Goal: Information Seeking & Learning: Learn about a topic

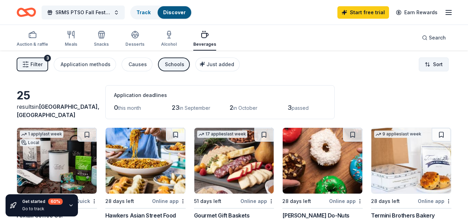
click at [428, 65] on html "SRMS PTSO Fall Festival Track Discover Start free trial Earn Rewards Auction & …" at bounding box center [234, 111] width 468 height 222
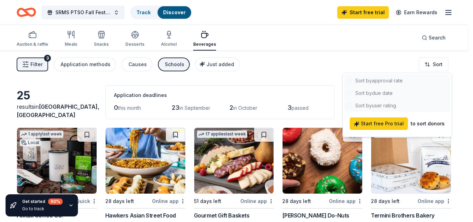
click at [315, 74] on html "SRMS PTSO Fall Festival Track Discover Start free trial Earn Rewards Auction & …" at bounding box center [236, 111] width 473 height 222
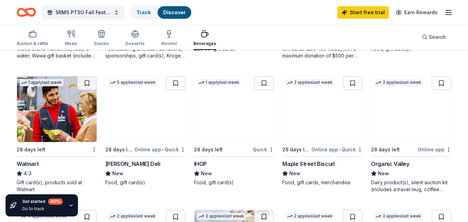
scroll to position [312, 0]
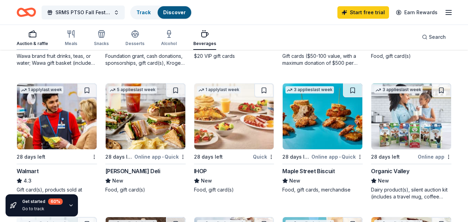
click at [29, 35] on icon "button" at bounding box center [32, 34] width 8 height 8
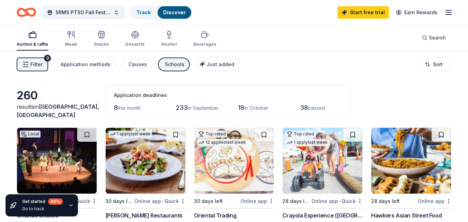
click at [28, 63] on icon "button" at bounding box center [25, 64] width 7 height 7
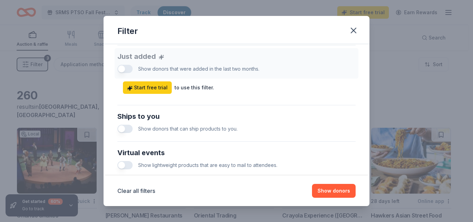
scroll to position [312, 0]
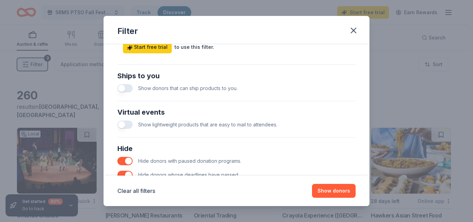
click at [122, 89] on button "button" at bounding box center [124, 88] width 15 height 8
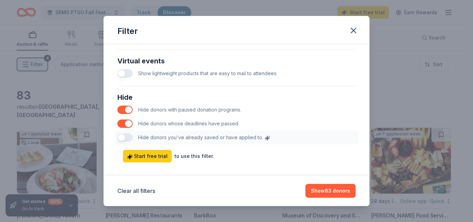
scroll to position [372, 0]
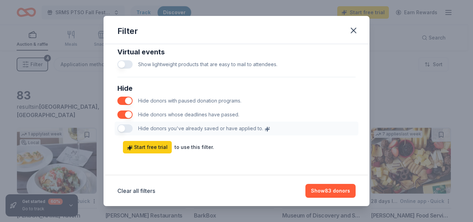
click at [123, 126] on div "Hide Hide donors with paused donation programs. Hide donors whose deadlines hav…" at bounding box center [237, 109] width 244 height 58
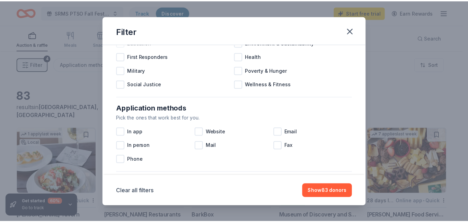
scroll to position [104, 0]
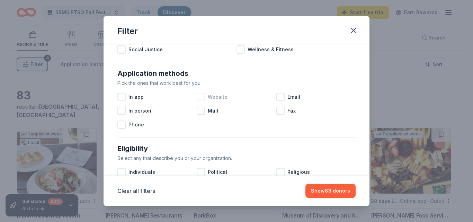
click at [197, 97] on div at bounding box center [201, 97] width 8 height 8
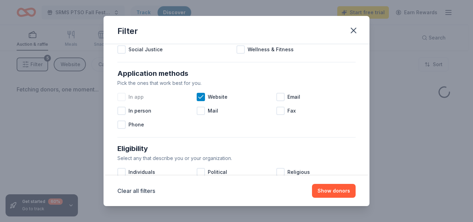
click at [120, 99] on div at bounding box center [121, 97] width 8 height 8
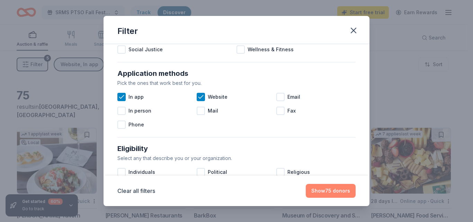
click at [334, 193] on button "Show 75 donors" at bounding box center [331, 191] width 50 height 14
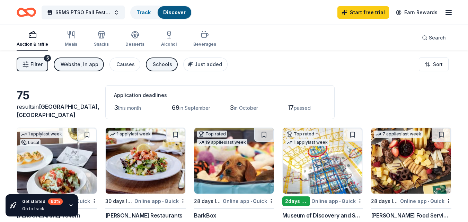
click at [34, 59] on button "Filter 5" at bounding box center [33, 64] width 32 height 14
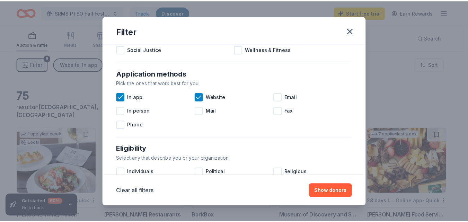
scroll to position [138, 0]
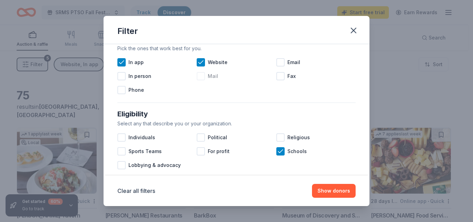
click at [198, 77] on div at bounding box center [201, 76] width 8 height 8
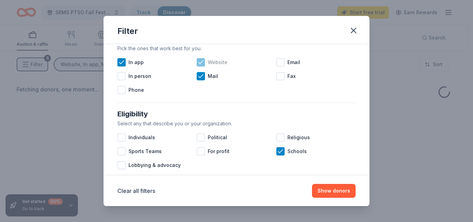
click at [198, 65] on icon at bounding box center [200, 62] width 7 height 7
click at [120, 64] on icon at bounding box center [121, 62] width 7 height 7
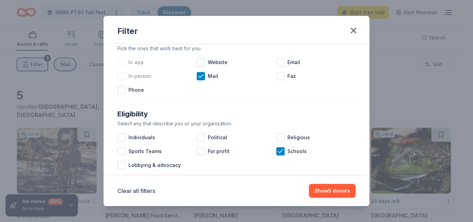
click at [118, 80] on div at bounding box center [121, 76] width 8 height 8
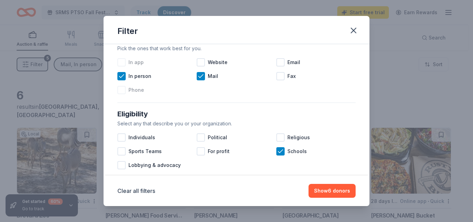
click at [120, 90] on div at bounding box center [121, 90] width 8 height 8
click at [342, 191] on button "Show 6 donors" at bounding box center [331, 191] width 47 height 14
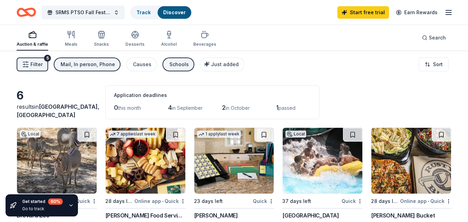
click at [36, 60] on button "Filter 5" at bounding box center [33, 64] width 32 height 14
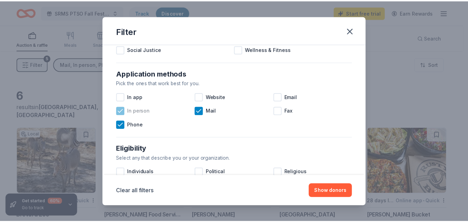
scroll to position [138, 0]
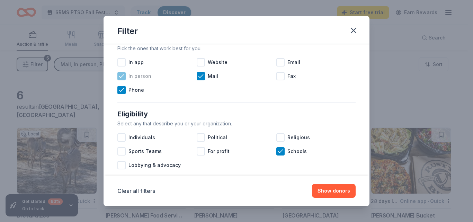
click at [124, 74] on icon at bounding box center [121, 76] width 7 height 7
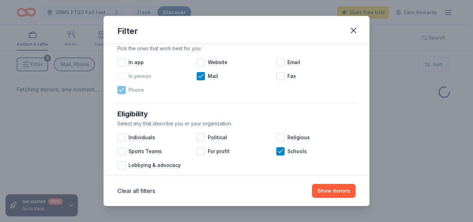
click at [119, 91] on icon at bounding box center [121, 90] width 7 height 7
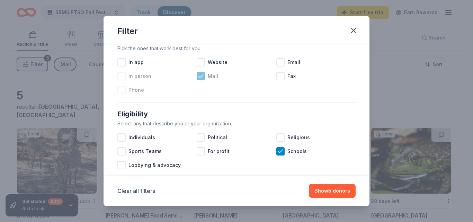
click at [197, 76] on icon at bounding box center [200, 76] width 7 height 7
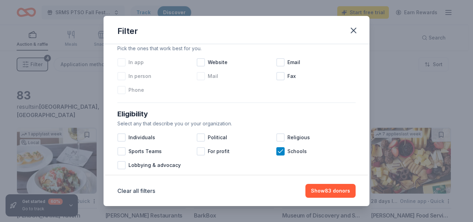
click at [126, 62] on div "In app" at bounding box center [156, 62] width 79 height 14
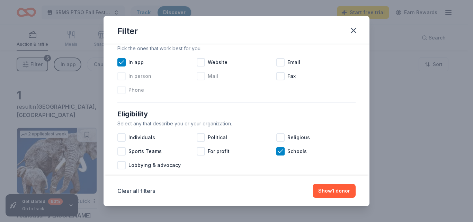
click at [0, 111] on div "Filter Causes Find donors that support causes like yours. Animals Art & Culture…" at bounding box center [236, 111] width 473 height 222
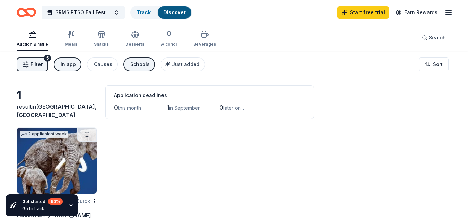
click at [30, 59] on button "Filter 5" at bounding box center [33, 64] width 32 height 14
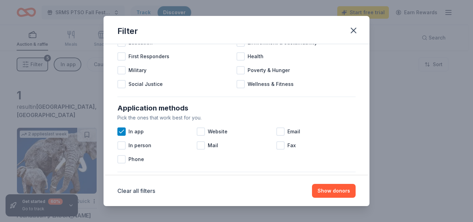
scroll to position [104, 0]
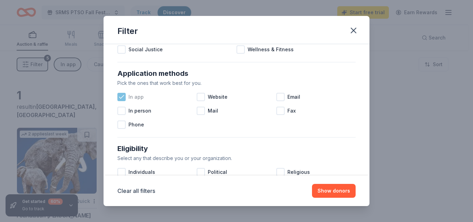
click at [118, 96] on div at bounding box center [121, 97] width 8 height 8
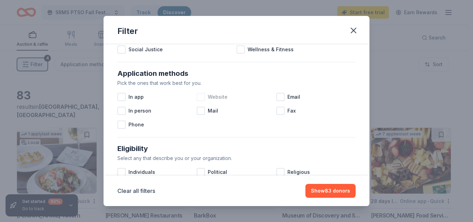
click at [203, 96] on div at bounding box center [201, 97] width 8 height 8
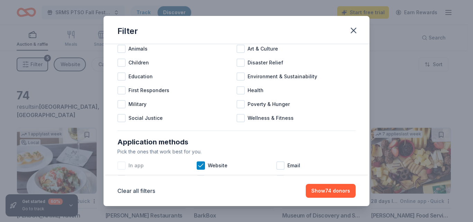
scroll to position [35, 0]
click at [119, 66] on div at bounding box center [121, 63] width 8 height 8
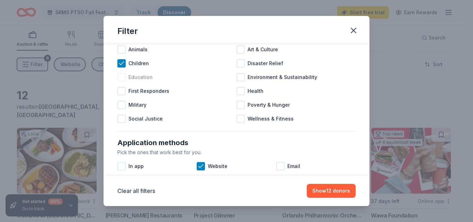
click at [123, 77] on div at bounding box center [121, 77] width 8 height 8
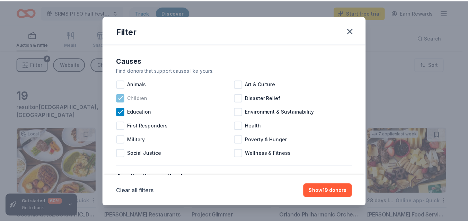
scroll to position [35, 0]
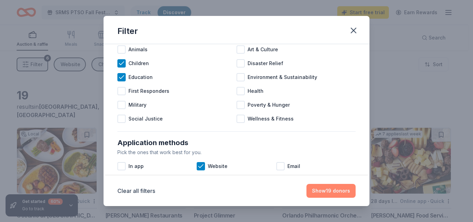
click at [340, 191] on button "Show 19 donors" at bounding box center [330, 191] width 49 height 14
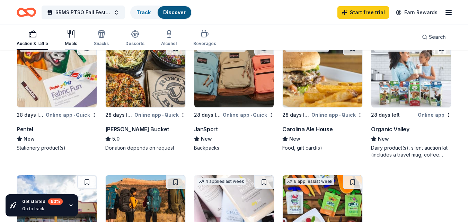
scroll to position [346, 0]
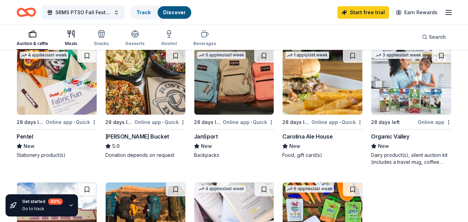
click at [73, 32] on icon "button" at bounding box center [71, 34] width 8 height 8
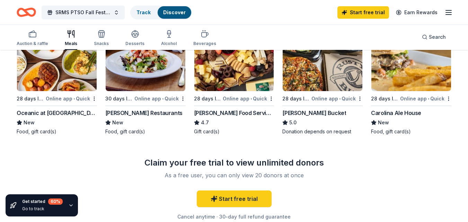
scroll to position [104, 0]
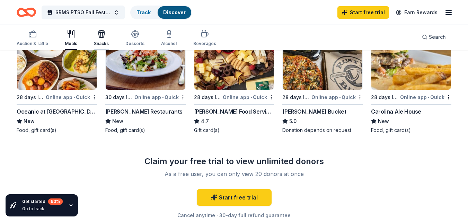
click at [104, 31] on icon "button" at bounding box center [101, 34] width 8 height 8
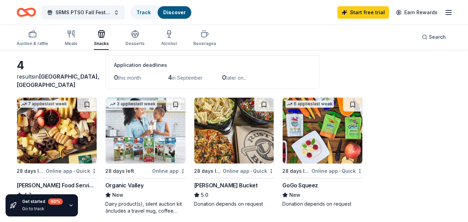
scroll to position [69, 0]
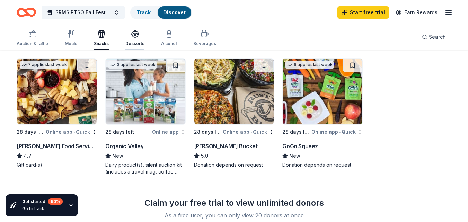
click at [131, 31] on icon "button" at bounding box center [135, 34] width 8 height 8
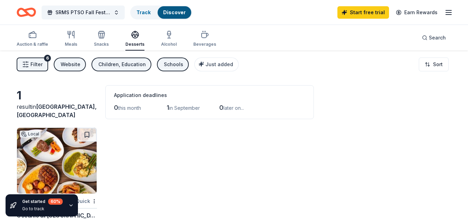
click at [174, 37] on div "Auction & raffle Meals Snacks Desserts Alcohol Beverages" at bounding box center [116, 39] width 199 height 23
click at [171, 36] on div "button" at bounding box center [169, 34] width 16 height 8
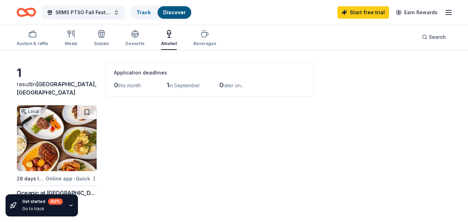
scroll to position [35, 0]
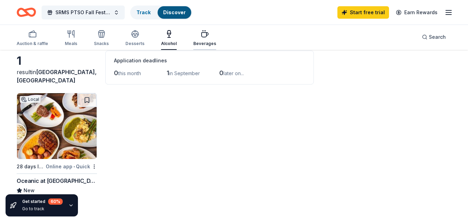
click at [205, 31] on icon "button" at bounding box center [204, 34] width 8 height 8
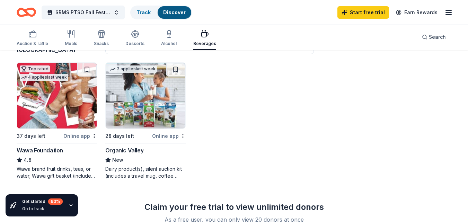
scroll to position [69, 0]
